Goal: Go to known website: Go to known website

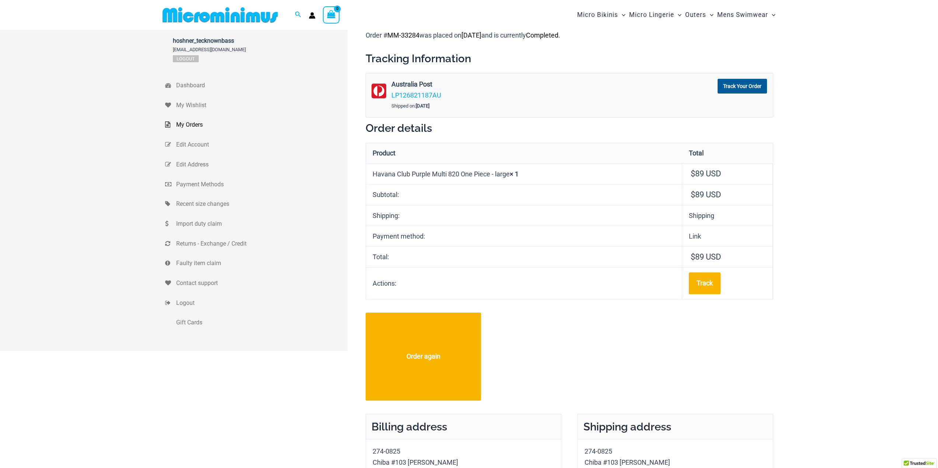
type input "**********"
click at [243, 12] on img at bounding box center [220, 15] width 121 height 17
